Goal: Find specific page/section: Find specific page/section

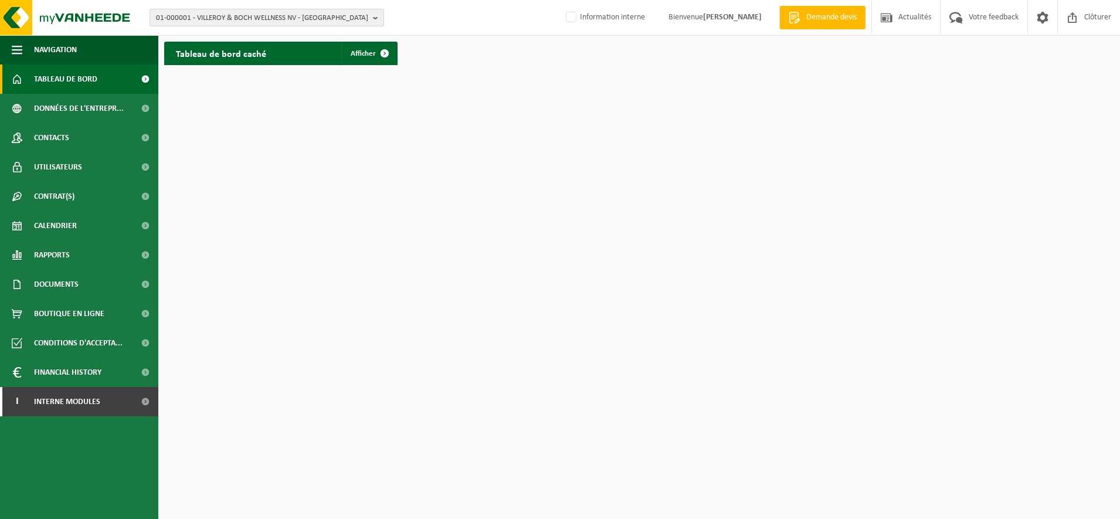
drag, startPoint x: 227, startPoint y: 6, endPoint x: 235, endPoint y: 17, distance: 12.7
click at [227, 6] on div "01-000001 - VILLEROY & BOCH WELLNESS NV - [GEOGRAPHIC_DATA] 01-000001 - VILLERO…" at bounding box center [560, 18] width 1120 height 36
click at [236, 18] on span "01-000001 - VILLEROY & BOCH WELLNESS NV - [GEOGRAPHIC_DATA]" at bounding box center [262, 18] width 212 height 18
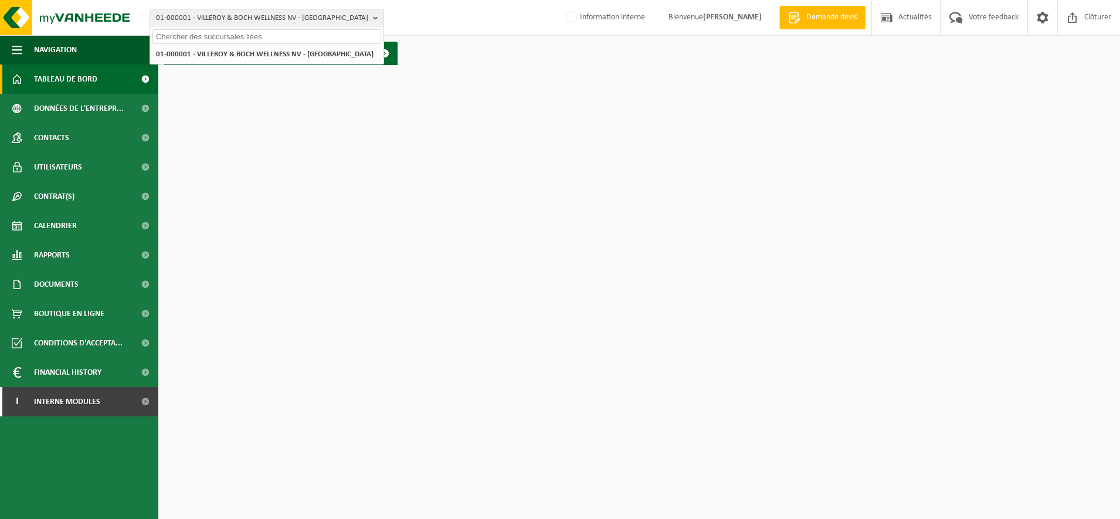
click at [201, 35] on input "text" at bounding box center [266, 36] width 229 height 15
click at [202, 37] on input "text" at bounding box center [266, 36] width 229 height 15
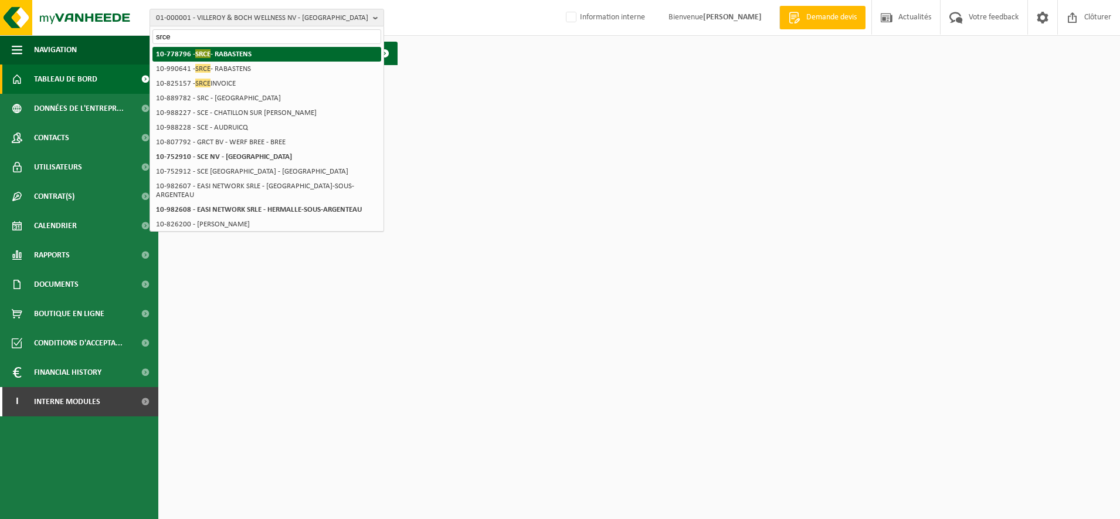
type input "srce"
click at [200, 49] on span "SRCE" at bounding box center [202, 53] width 15 height 9
